Goal: Communication & Community: Answer question/provide support

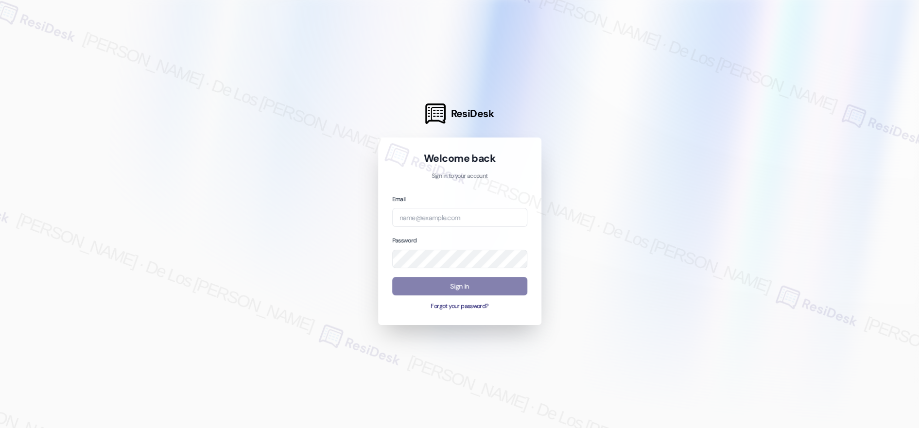
click at [501, 214] on input "email" at bounding box center [459, 217] width 135 height 19
click at [589, 281] on div at bounding box center [459, 214] width 919 height 428
click at [431, 221] on input "email" at bounding box center [459, 217] width 135 height 19
type input "automated-surveys-executive_management-[PERSON_NAME].[PERSON_NAME]@executive_[D…"
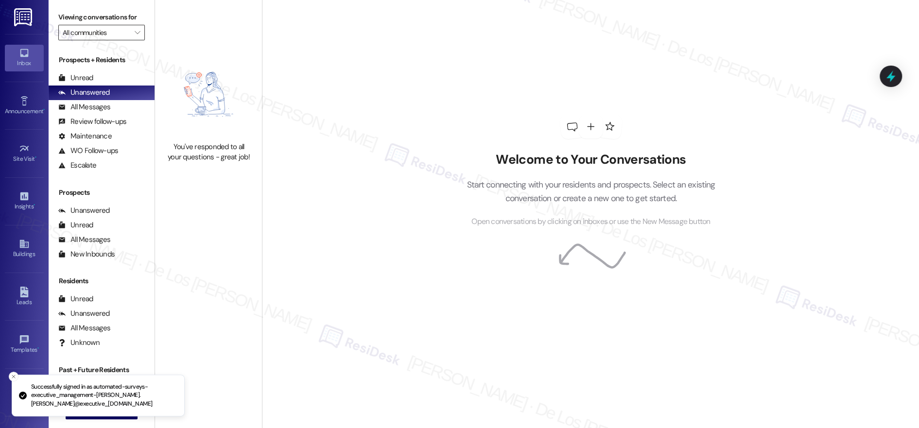
click at [103, 38] on input "All communities" at bounding box center [96, 33] width 67 height 16
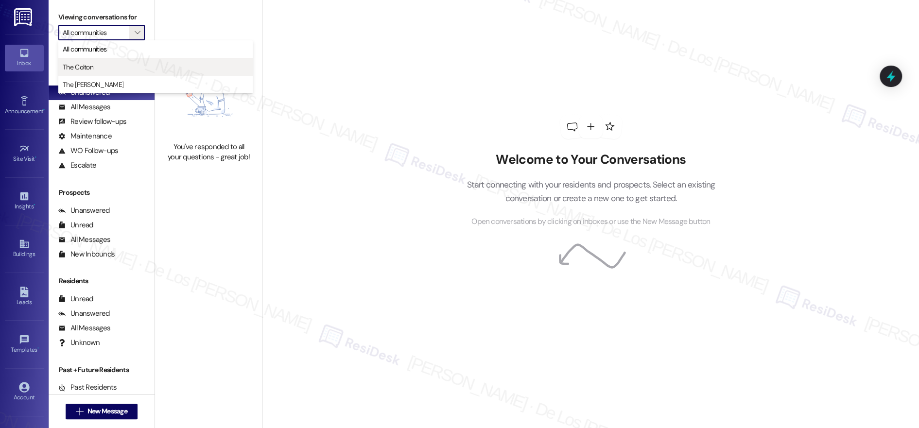
click at [102, 63] on span "The Colton" at bounding box center [156, 67] width 186 height 10
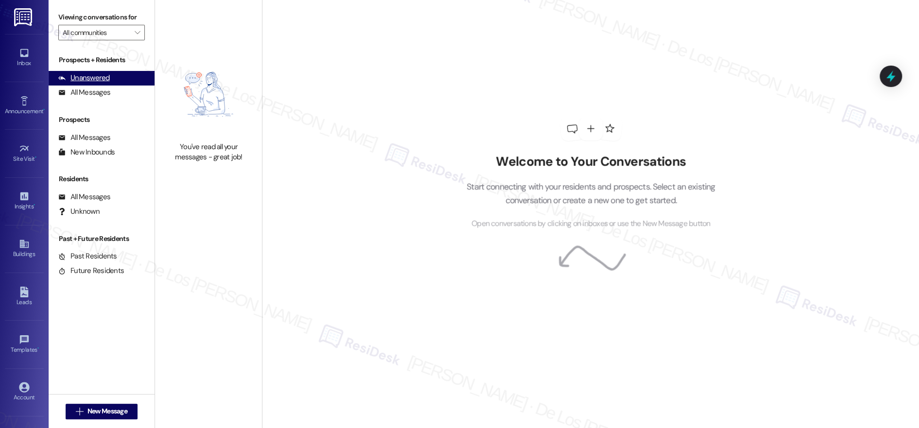
type input "The Colton"
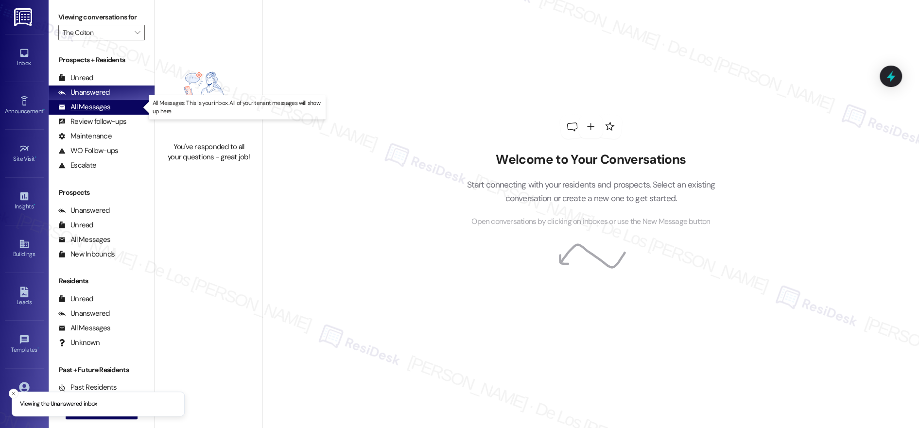
click at [115, 106] on div "All Messages (undefined)" at bounding box center [102, 107] width 106 height 15
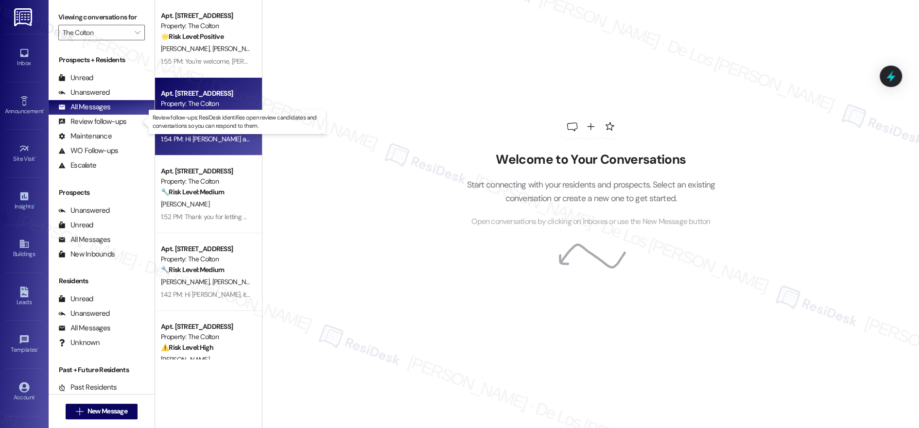
scroll to position [0, 0]
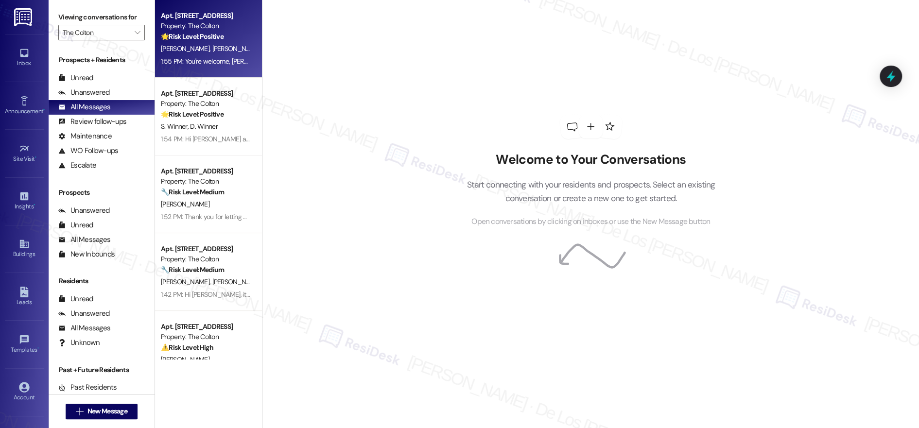
click at [208, 41] on strong "🌟 Risk Level: Positive" at bounding box center [192, 36] width 63 height 9
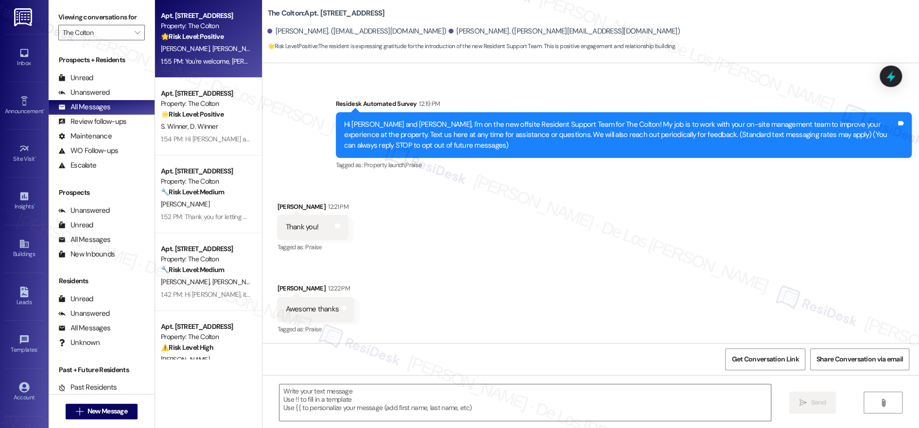
type textarea "Fetching suggested responses. Please feel free to read through the conversation…"
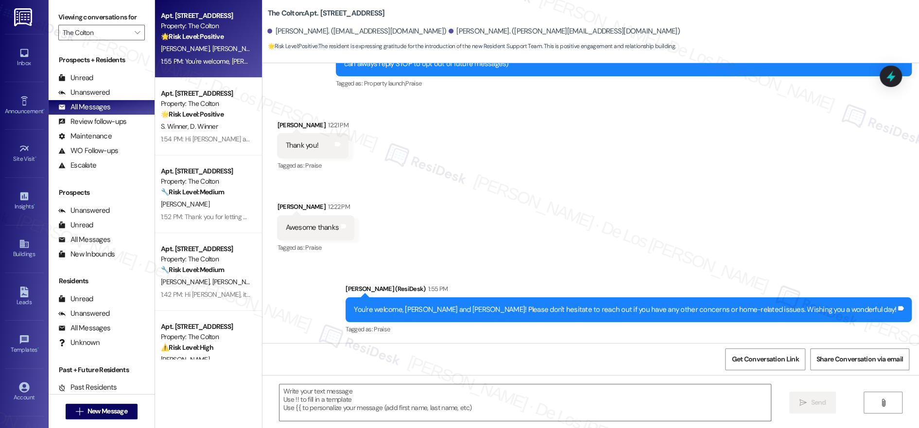
scroll to position [134, 0]
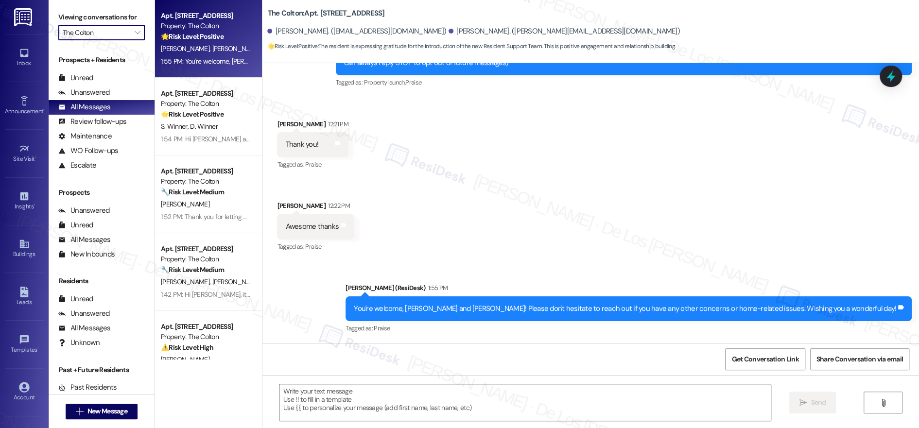
click at [106, 34] on input "The Colton" at bounding box center [96, 33] width 67 height 16
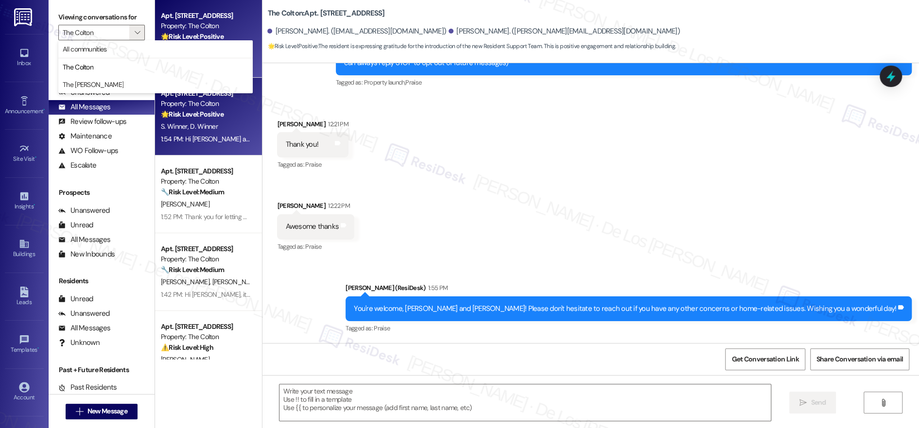
click at [191, 139] on div "1:54 PM: Hi [PERSON_NAME] and [PERSON_NAME], it's nice to meet you! If you have…" at bounding box center [391, 139] width 461 height 9
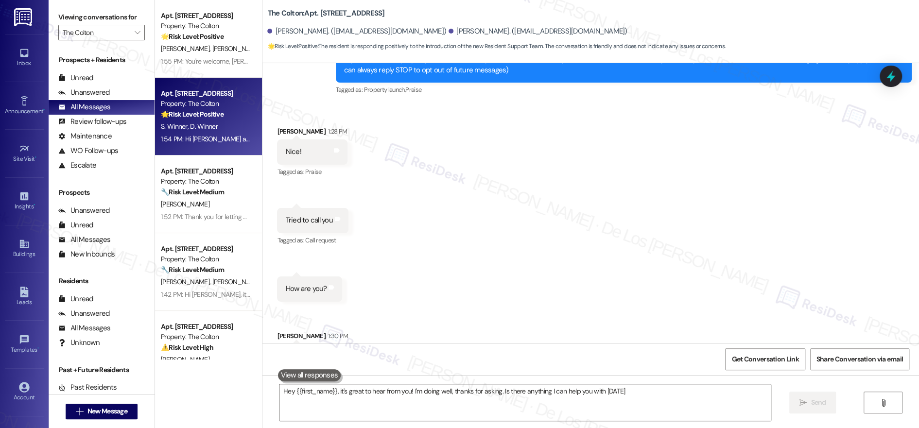
type textarea "Hey {{first_name}}, it's great to hear from you! I'm doing well, thanks for ask…"
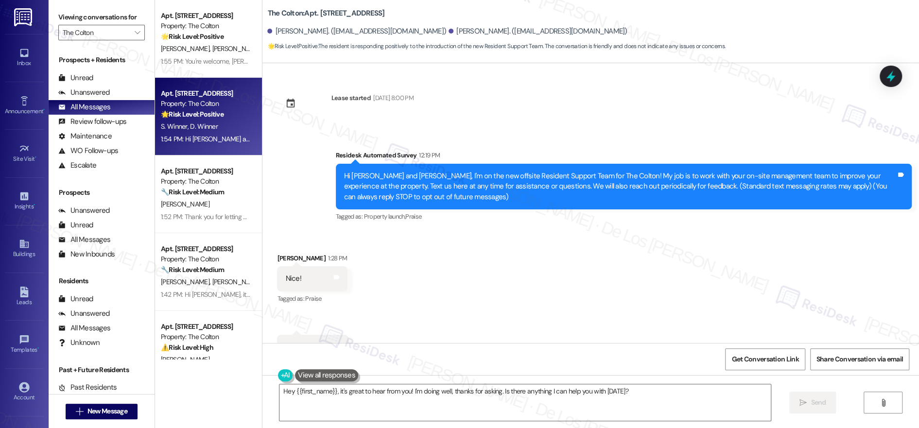
scroll to position [339, 0]
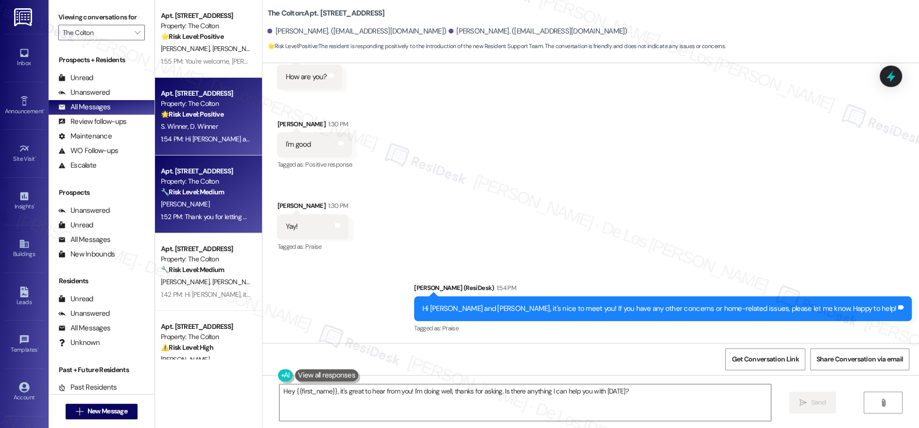
click at [180, 177] on div "Property: The Colton" at bounding box center [206, 181] width 90 height 10
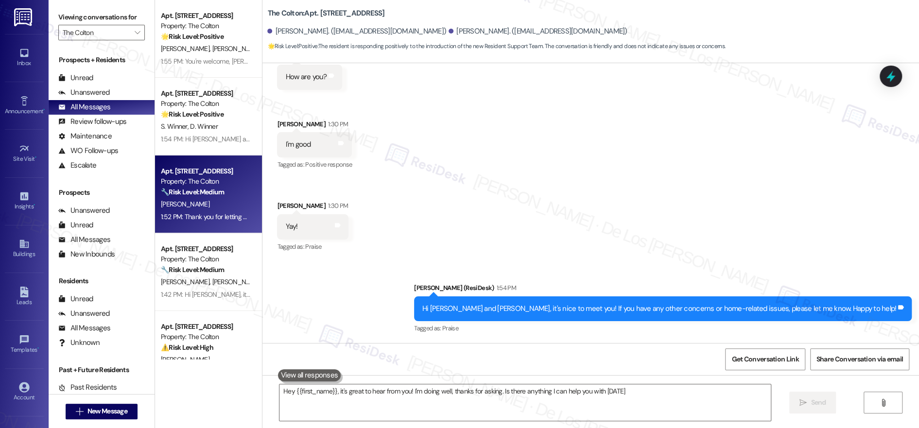
type textarea "Hey {{first_name}}, it's great to hear from you! I'm doing well, thanks for ask…"
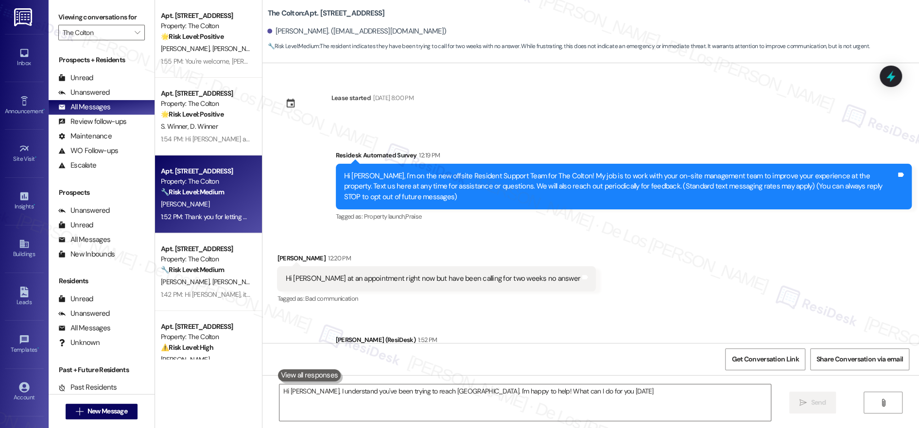
type textarea "Hi [PERSON_NAME], I understand you've been trying to reach [GEOGRAPHIC_DATA]. I…"
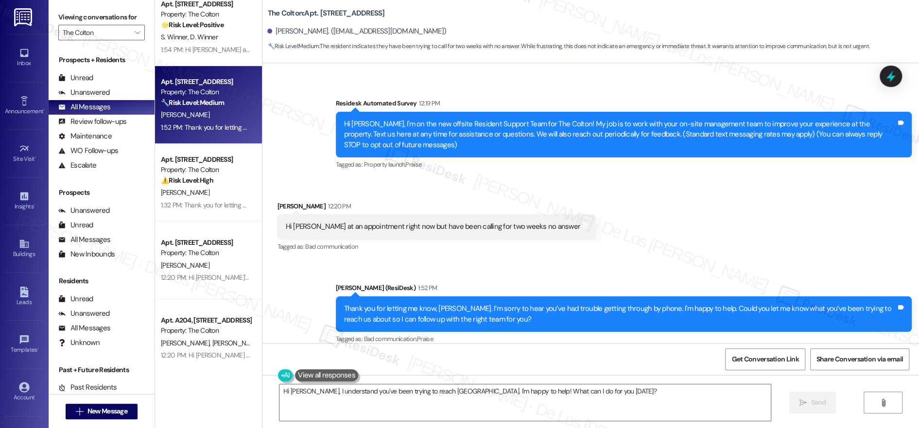
scroll to position [166, 0]
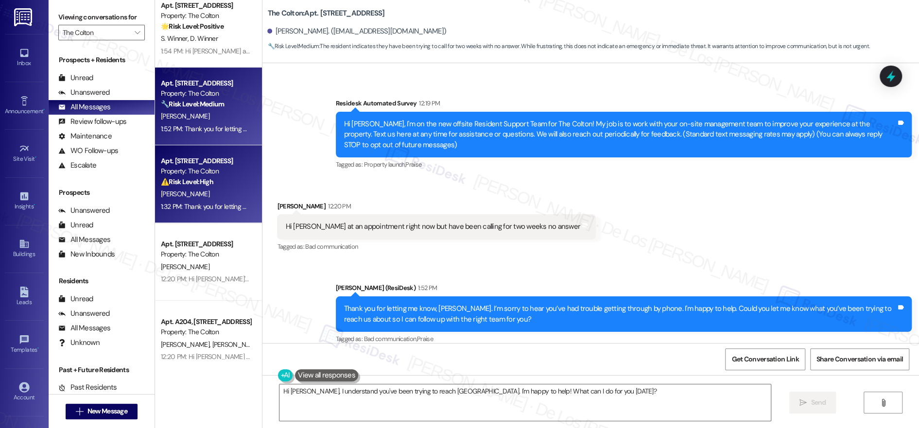
click at [202, 192] on div "[PERSON_NAME]" at bounding box center [206, 194] width 92 height 12
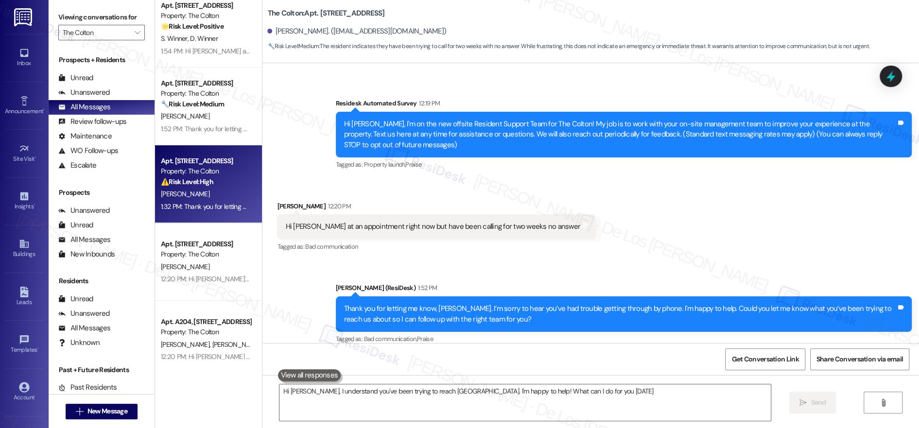
type textarea "Hi [PERSON_NAME], I understand you've been trying to reach [GEOGRAPHIC_DATA]. I…"
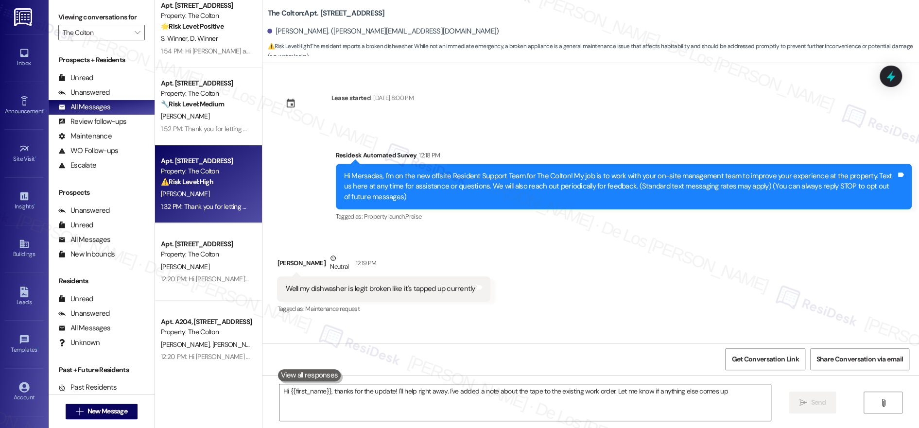
type textarea "Hi {{first_name}}, thanks for the update! I'll help right away. I've added a no…"
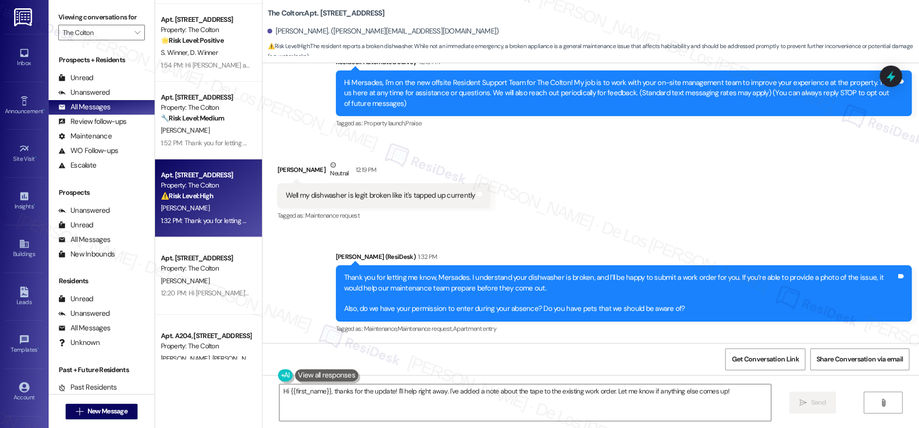
scroll to position [148, 0]
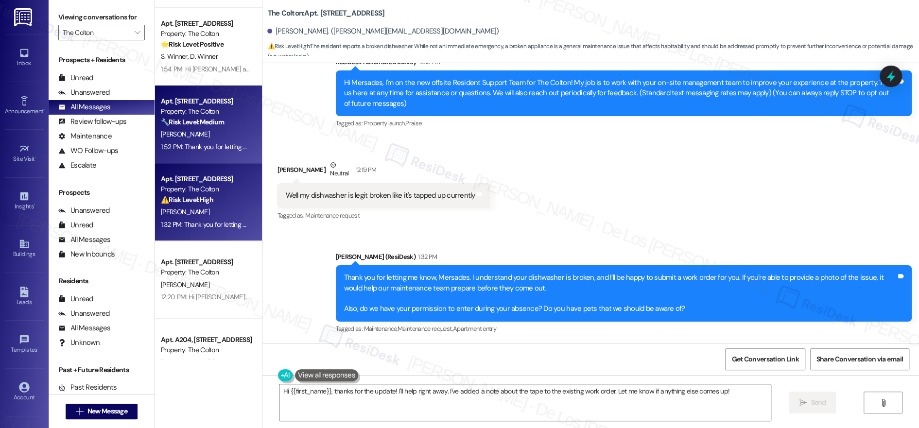
click at [217, 121] on strong "🔧 Risk Level: Medium" at bounding box center [192, 122] width 63 height 9
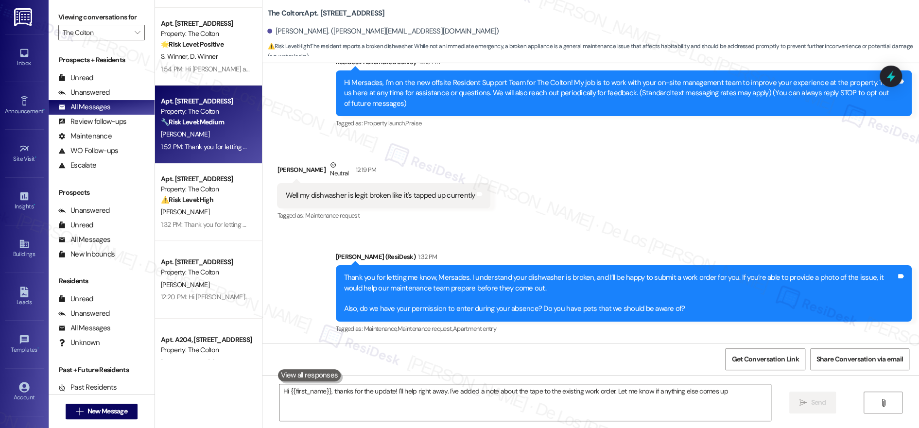
type textarea "Hi {{first_name}}, thanks for the update! I'll help right away. I've added a no…"
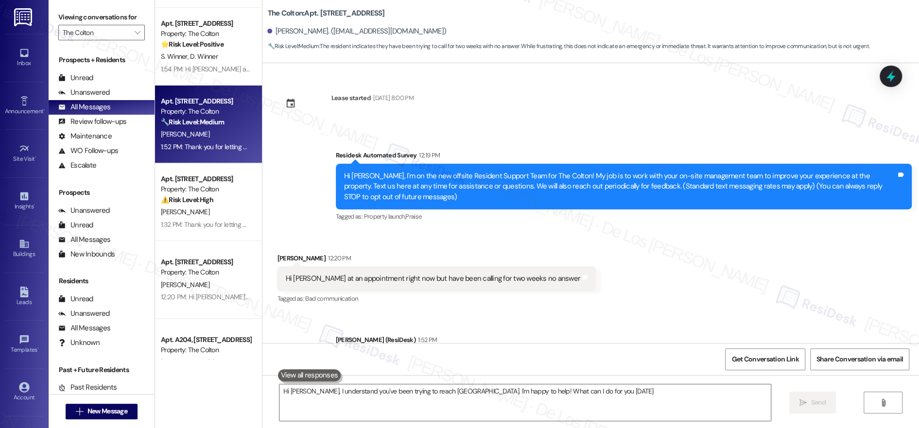
type textarea "Hi [PERSON_NAME], I understand you've been trying to reach [GEOGRAPHIC_DATA]. I…"
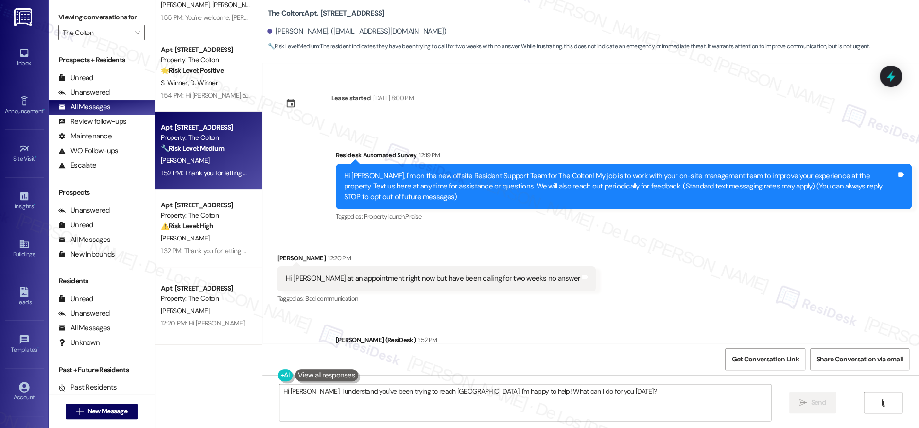
scroll to position [58, 0]
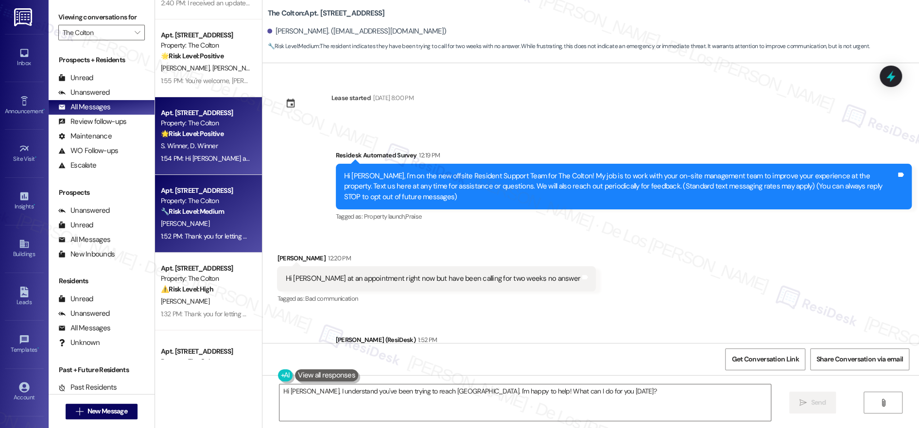
click at [185, 136] on strong "🌟 Risk Level: Positive" at bounding box center [192, 133] width 63 height 9
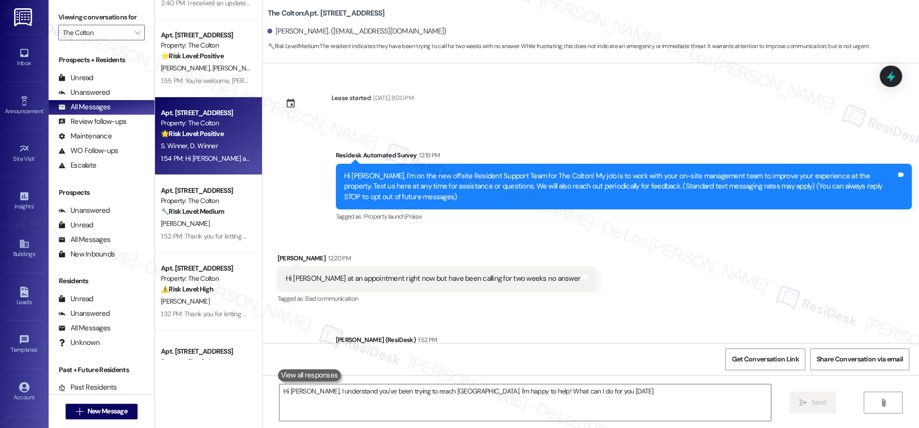
type textarea "Hi [PERSON_NAME], I understand you've been trying to reach [GEOGRAPHIC_DATA]. I…"
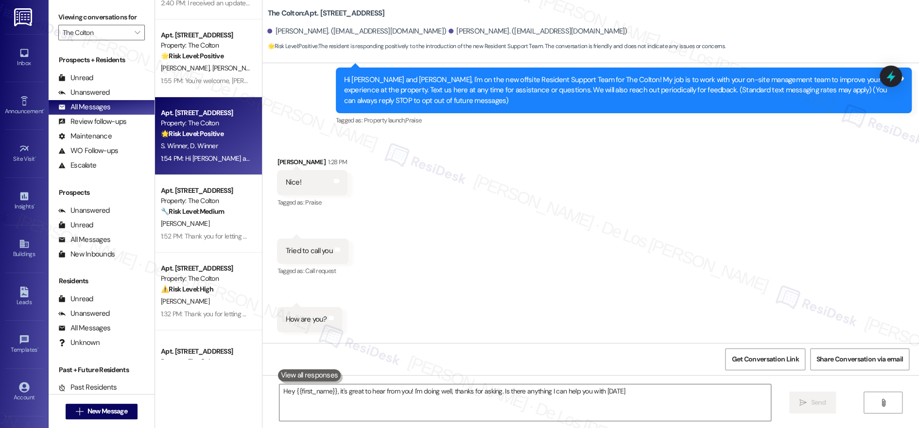
type textarea "Hey {{first_name}}, it's great to hear from you! I'm doing well, thanks for ask…"
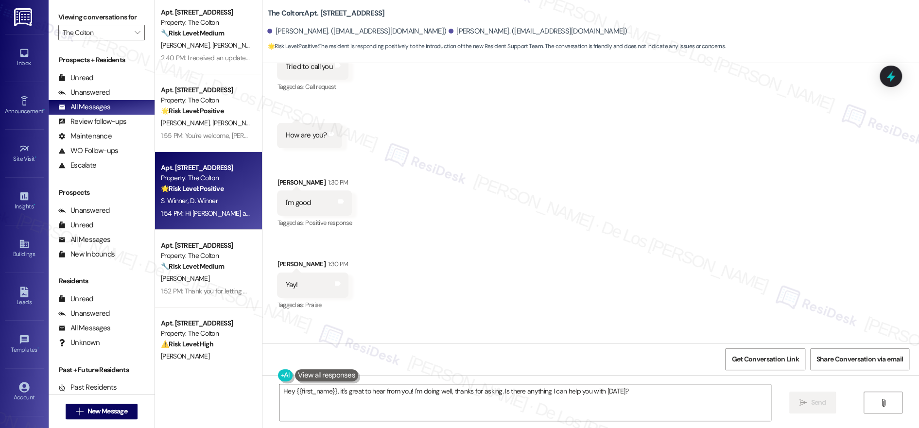
scroll to position [0, 0]
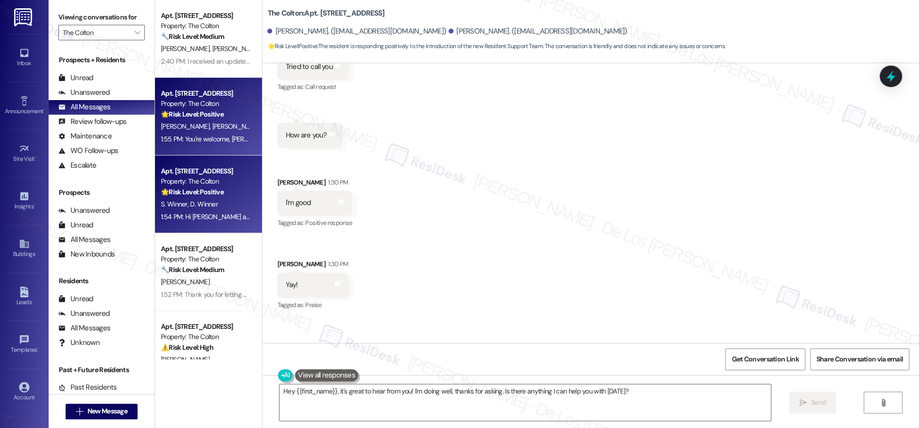
click at [207, 146] on div "Apt. [STREET_ADDRESS] Property: The Colton 🌟 Risk Level: Positive The resident …" at bounding box center [208, 117] width 107 height 78
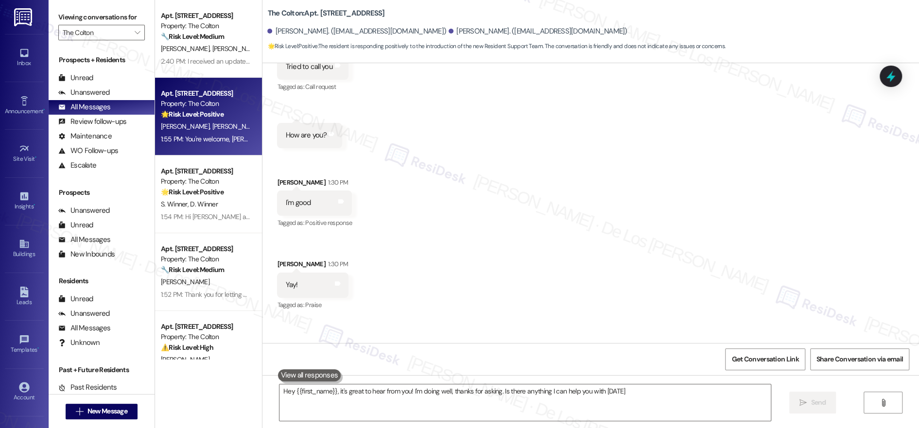
type textarea "Hey {{first_name}}, it's great to hear from you! I'm doing well, thanks for ask…"
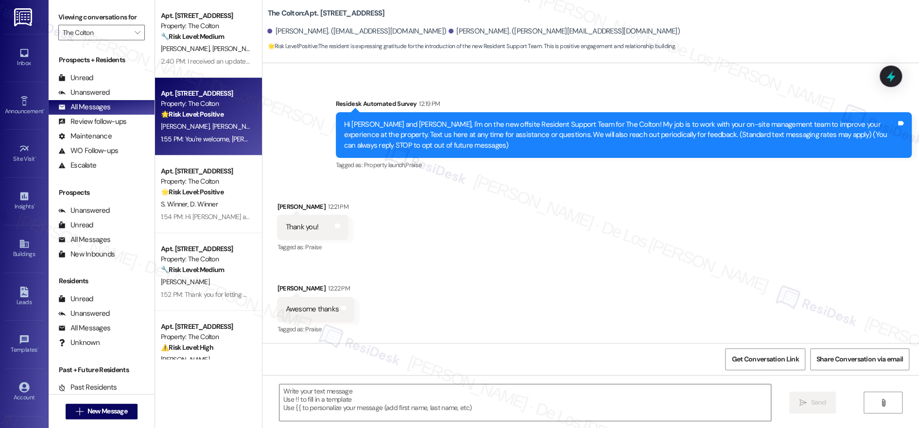
type textarea "Fetching suggested responses. Please feel free to read through the conversation…"
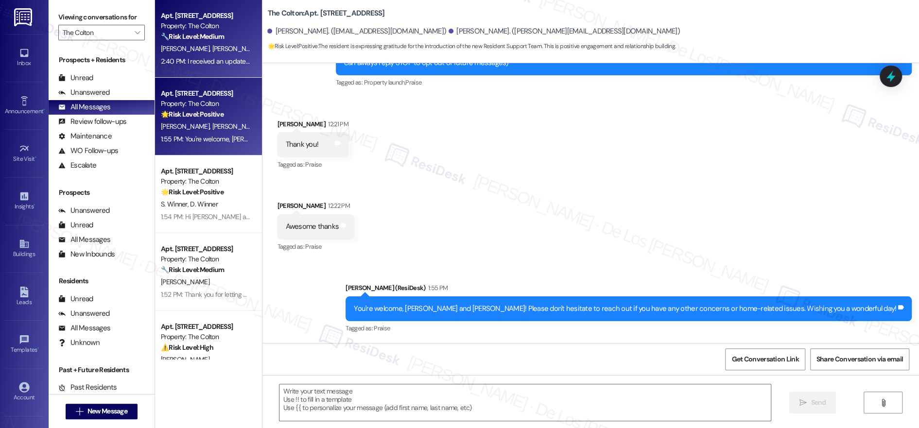
click at [191, 44] on div "[PERSON_NAME] [PERSON_NAME]" at bounding box center [206, 49] width 92 height 12
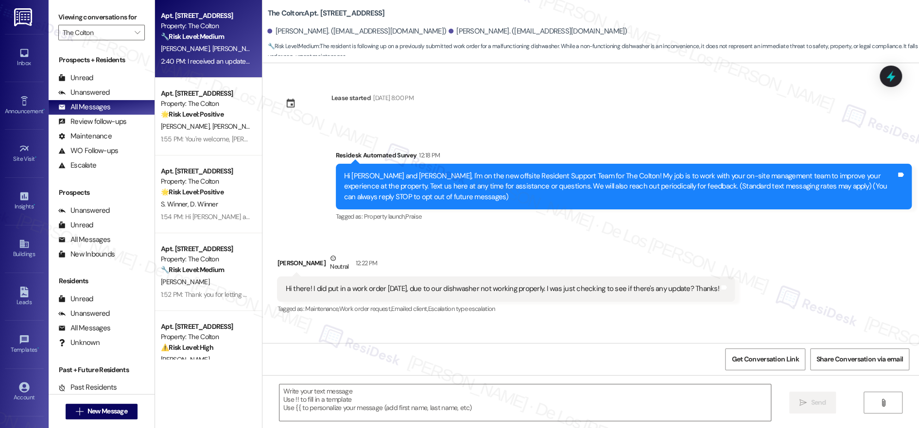
type textarea "Fetching suggested responses. Please feel free to read through the conversation…"
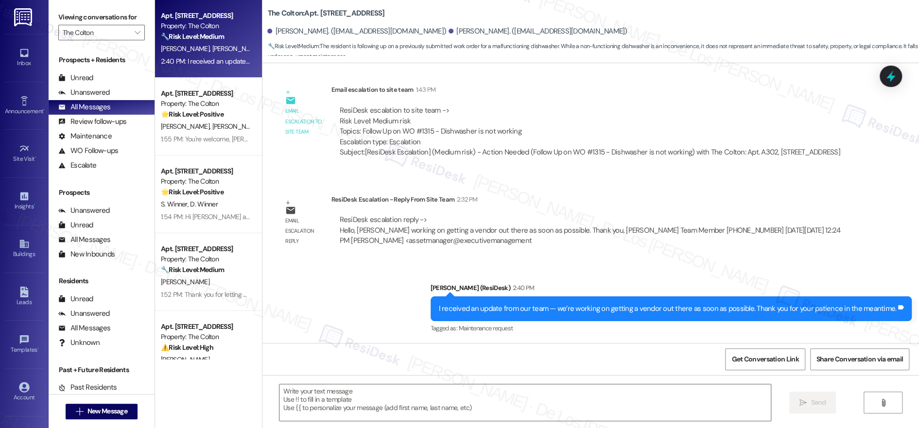
scroll to position [0, 0]
click at [104, 33] on input "The Colton" at bounding box center [96, 33] width 67 height 16
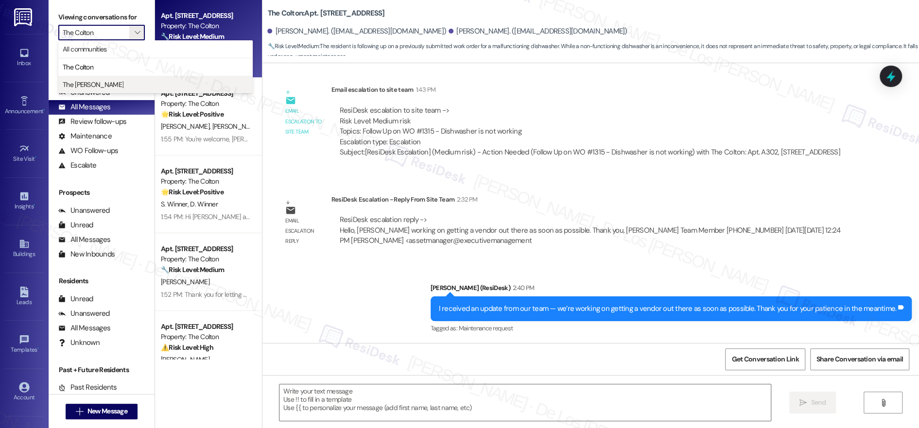
click at [89, 86] on span "The [PERSON_NAME]" at bounding box center [93, 85] width 61 height 10
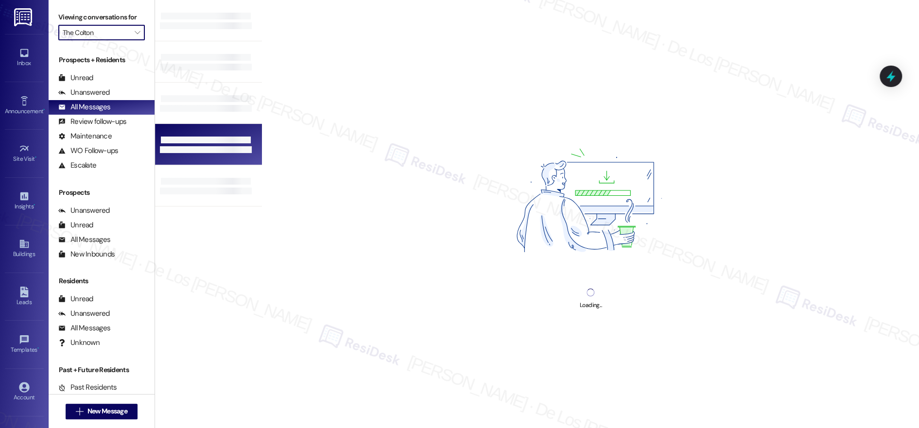
type input "The [PERSON_NAME]"
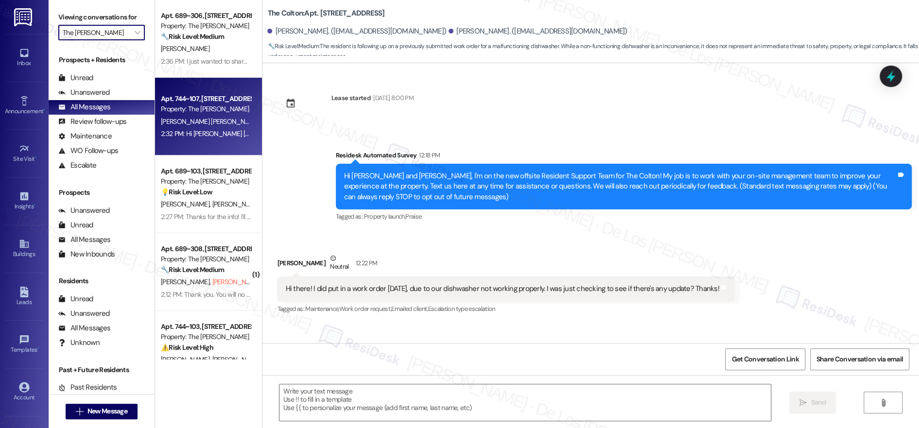
type textarea "Fetching suggested responses. Please feel free to read through the conversation…"
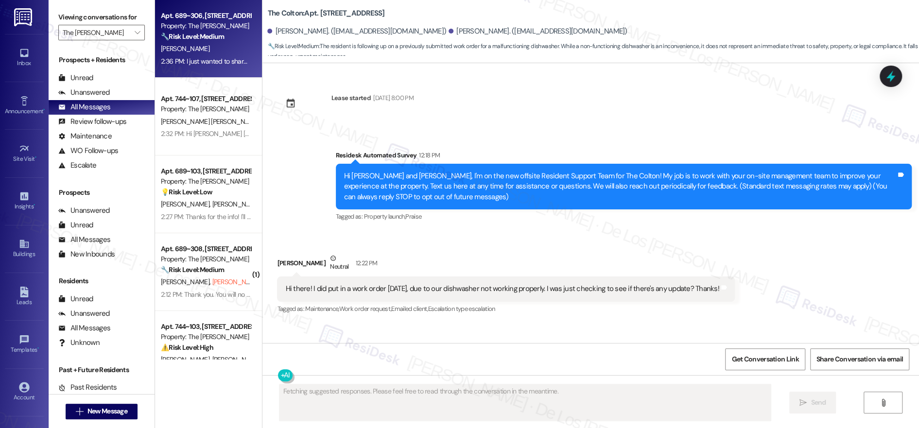
click at [197, 47] on div "[PERSON_NAME]" at bounding box center [206, 49] width 92 height 12
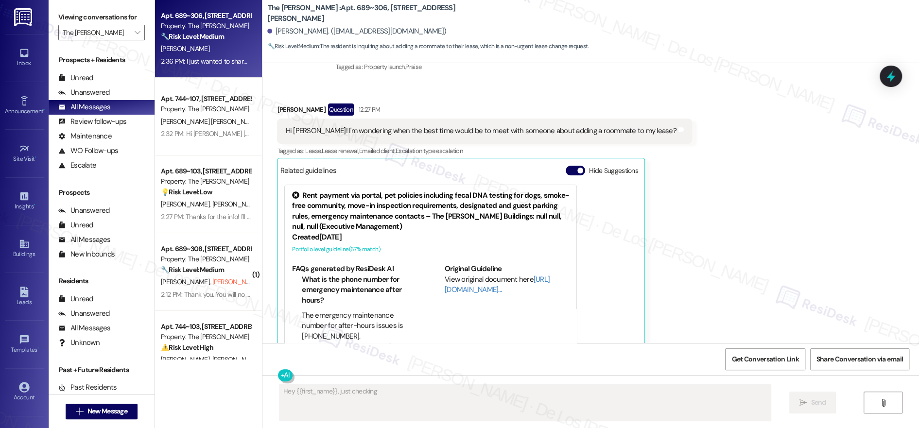
scroll to position [551, 0]
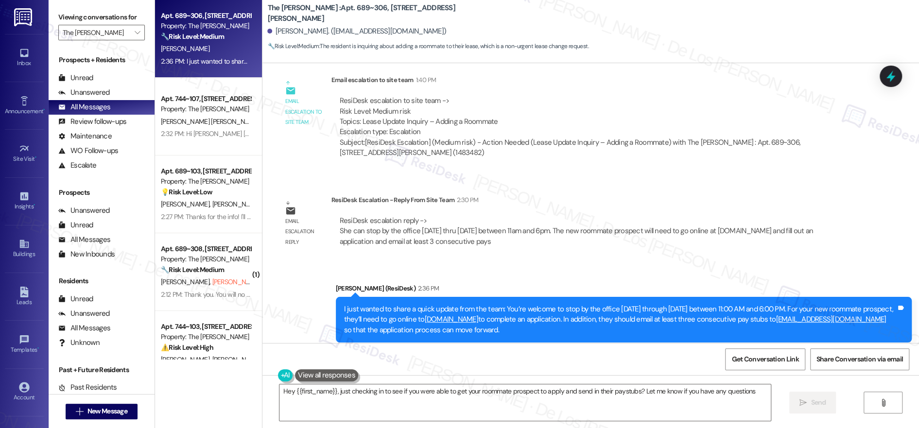
type textarea "Hey {{first_name}}, just checking in to see if you were able to get your roomma…"
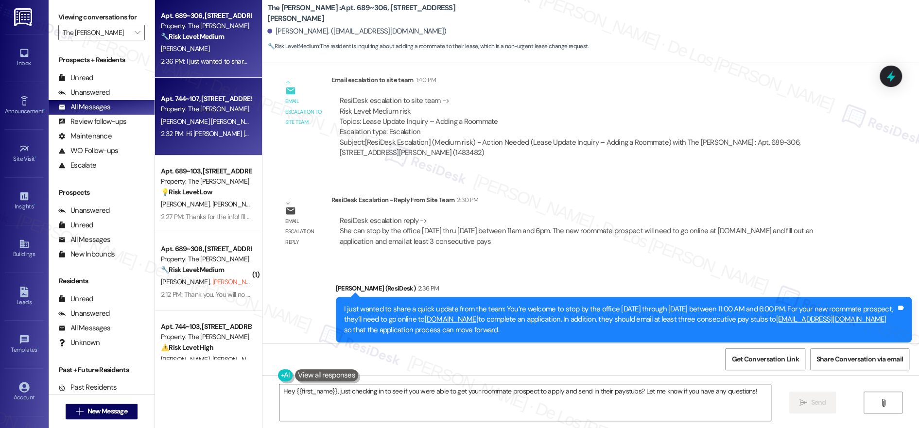
click at [224, 130] on div "2:32 PM: Hi [PERSON_NAME] [PERSON_NAME], it's nice to meet you! Please don't he…" at bounding box center [408, 133] width 495 height 9
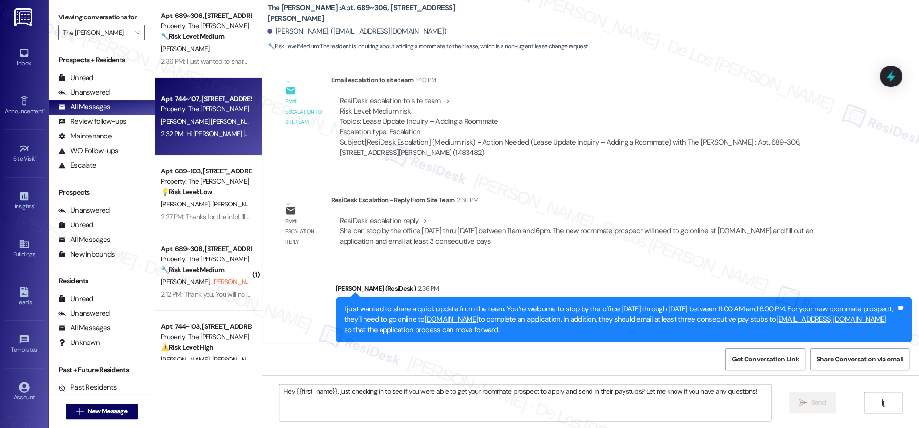
type textarea "Fetching suggested responses. Please feel free to read through the conversation…"
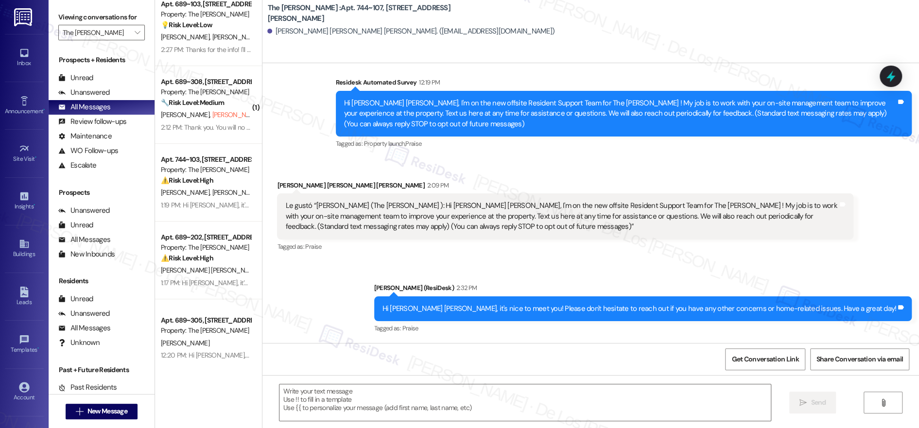
scroll to position [116, 0]
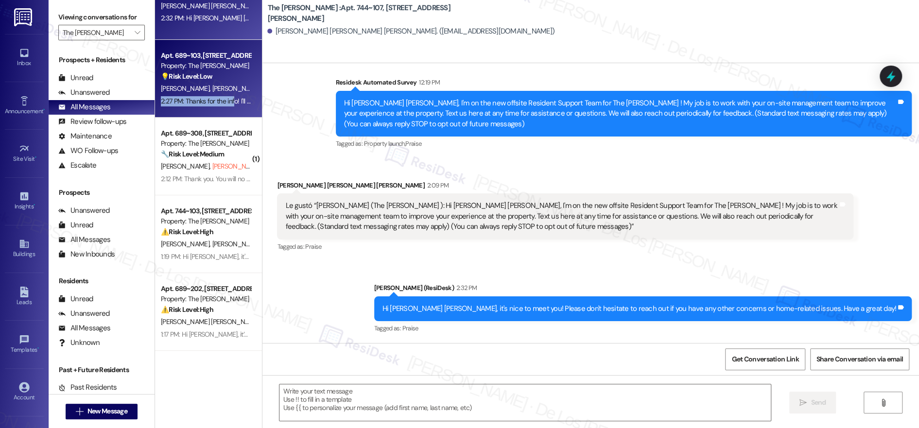
click at [225, 96] on div "2:27 PM: Thanks for the info! I'll share your preference for a 2x2.5 townhome w…" at bounding box center [206, 101] width 92 height 12
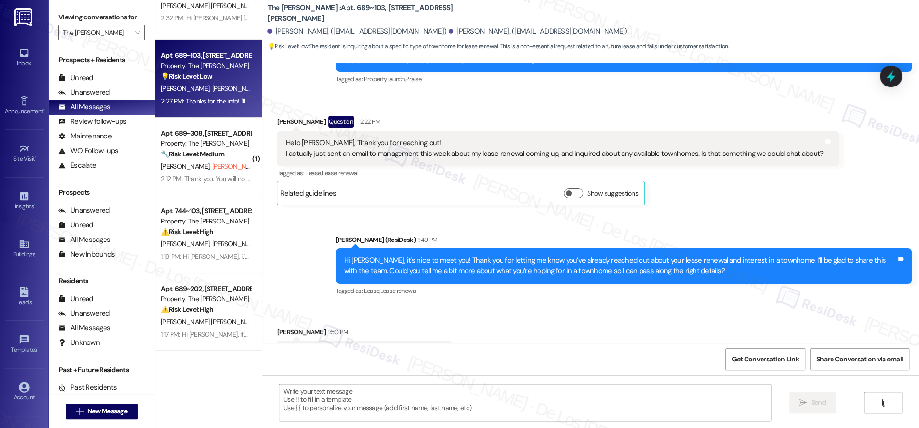
type textarea "Fetching suggested responses. Please feel free to read through the conversation…"
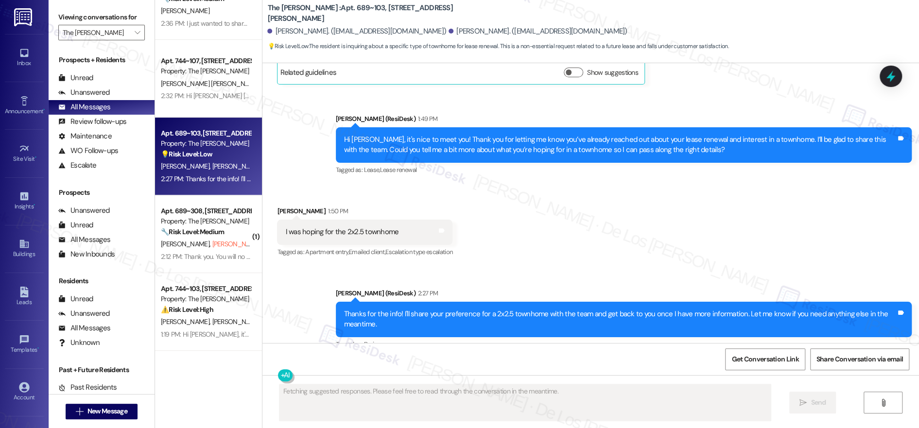
scroll to position [462, 0]
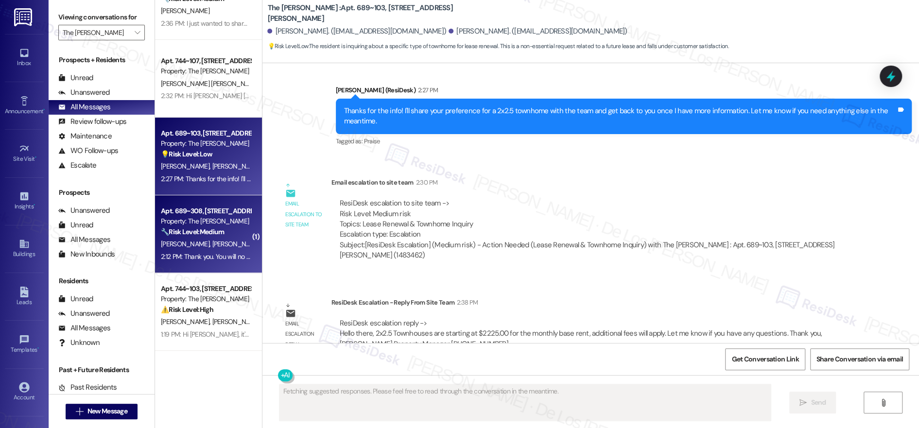
click at [230, 235] on div "🔧 Risk Level: Medium The resident opted out of receiving messages. This require…" at bounding box center [206, 232] width 90 height 10
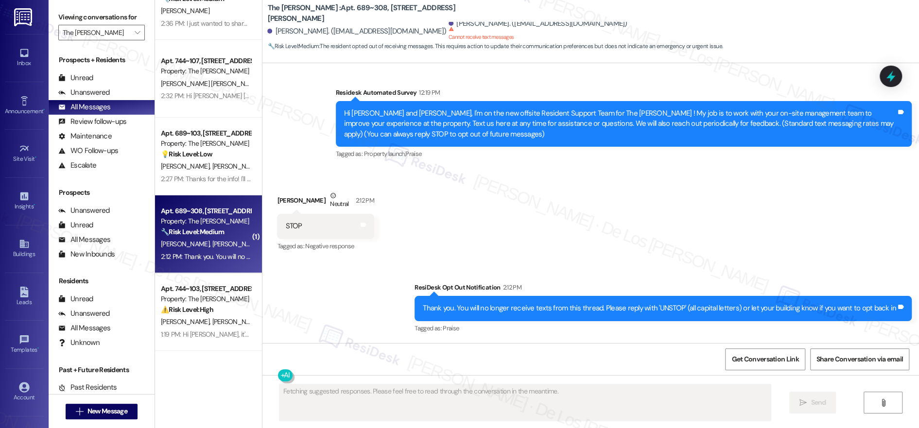
scroll to position [62, 0]
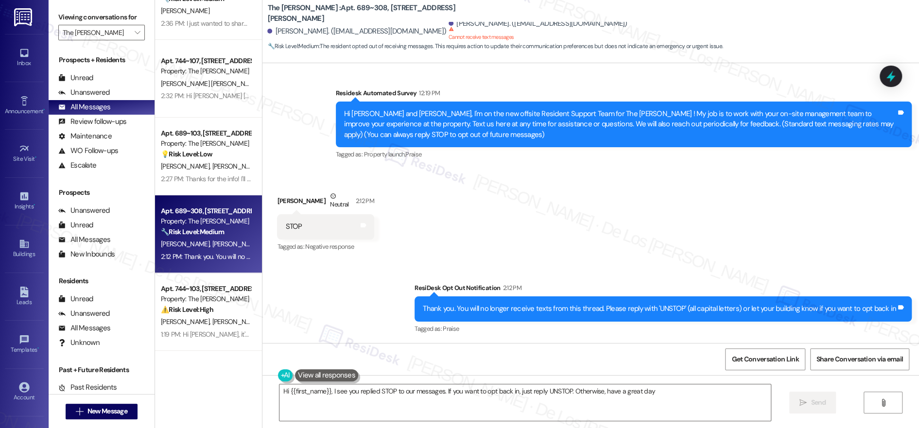
type textarea "Hi {{first_name}}, I see you replied STOP to our messages. If you want to opt b…"
